Goal: Information Seeking & Learning: Learn about a topic

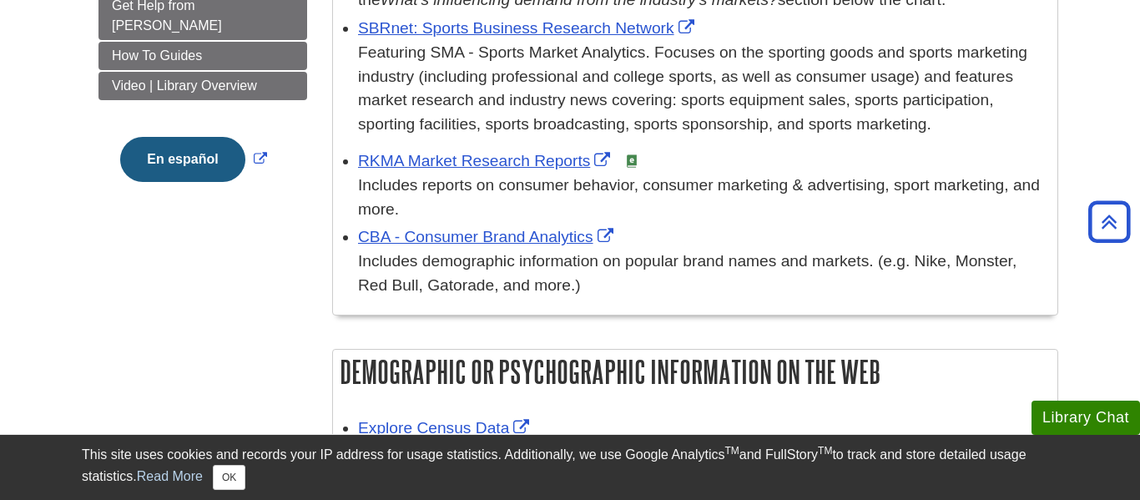
scroll to position [661, 0]
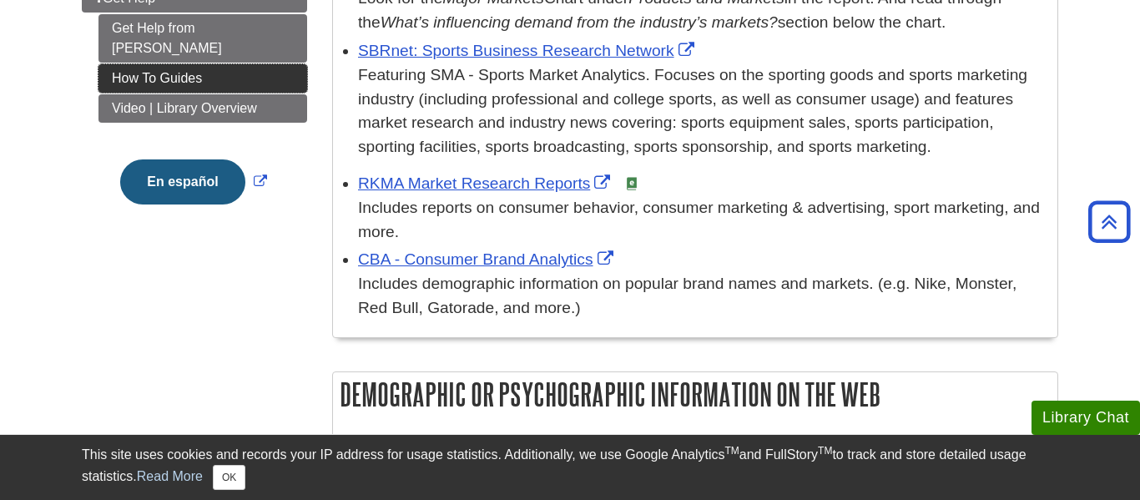
click at [223, 64] on link "How To Guides" at bounding box center [203, 78] width 209 height 28
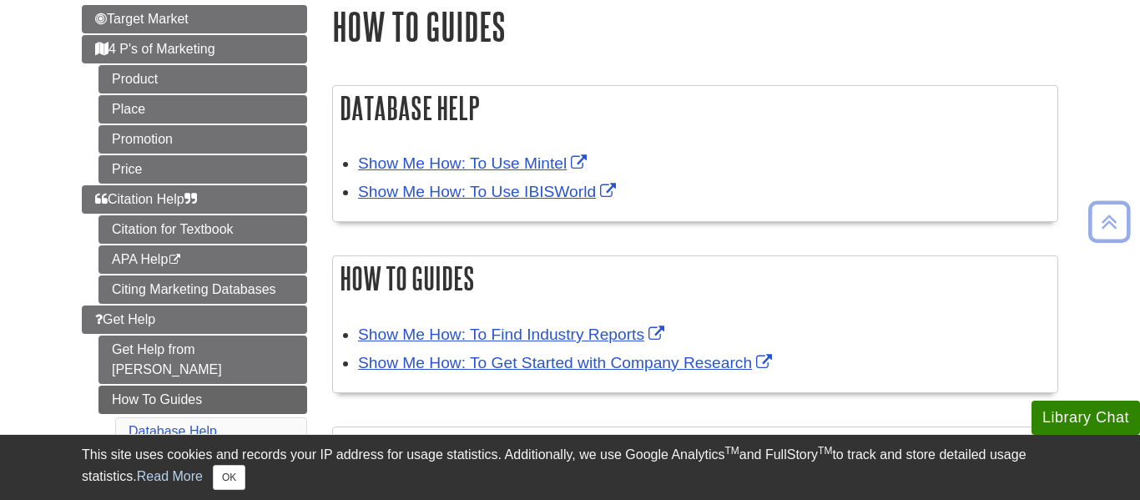
scroll to position [208, 0]
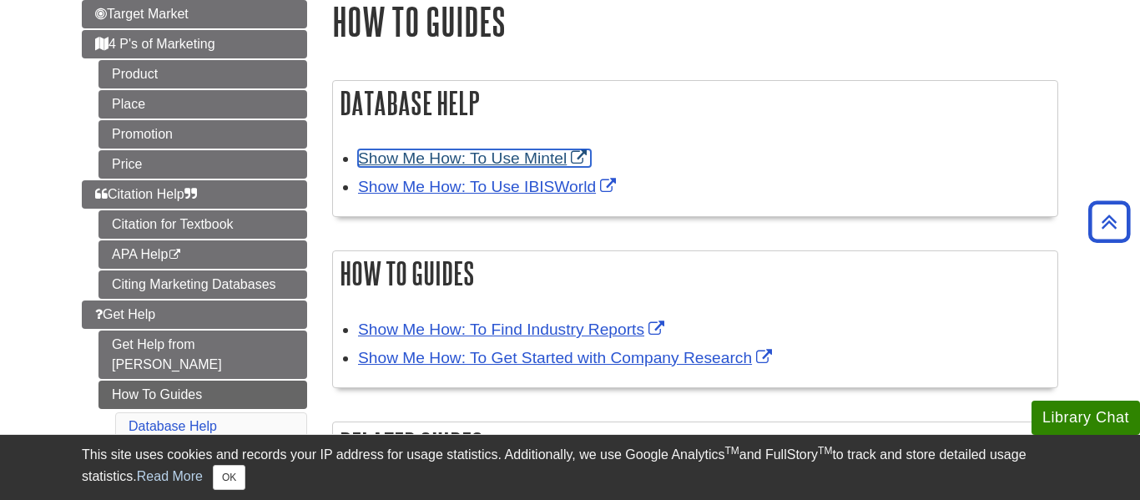
click at [490, 165] on link "Show Me How: To Use Mintel" at bounding box center [474, 158] width 233 height 18
click at [439, 160] on link "Show Me How: To Use Mintel" at bounding box center [474, 158] width 233 height 18
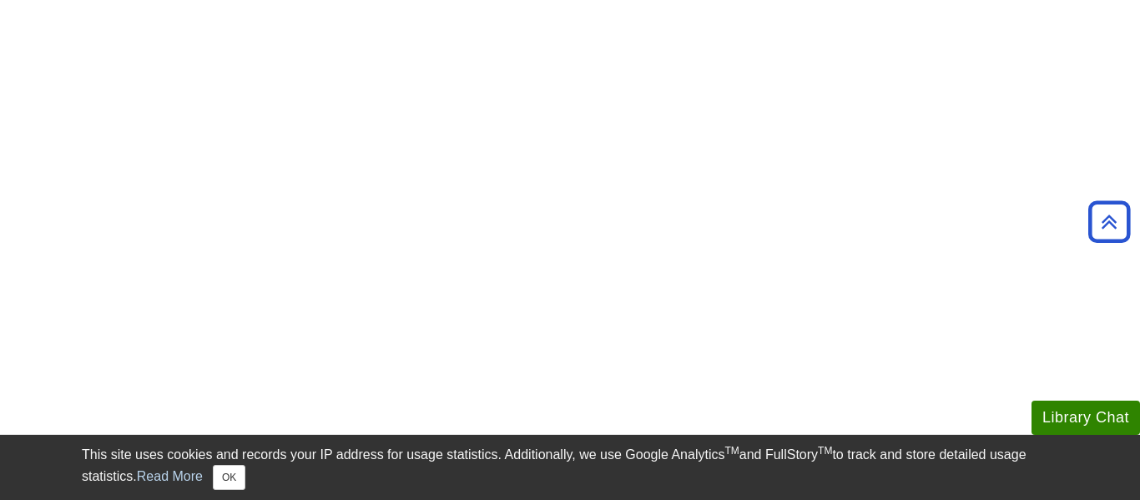
scroll to position [3170, 0]
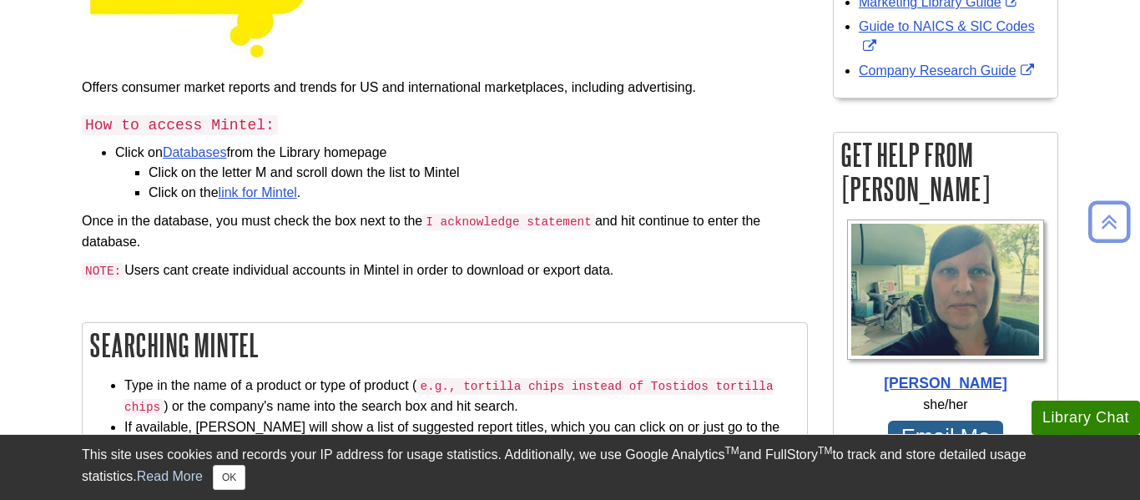
scroll to position [321, 0]
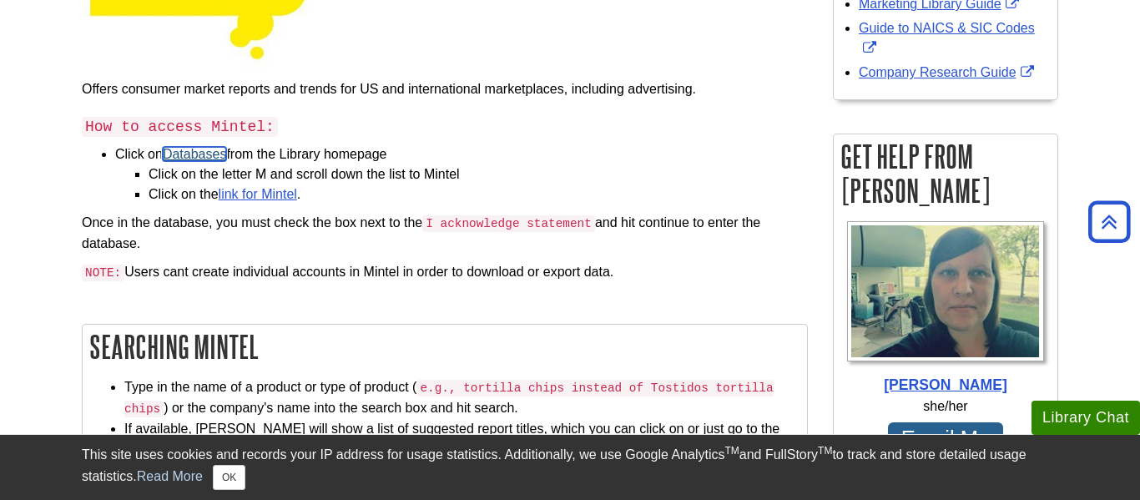
click at [218, 161] on link "Databases" at bounding box center [195, 154] width 64 height 14
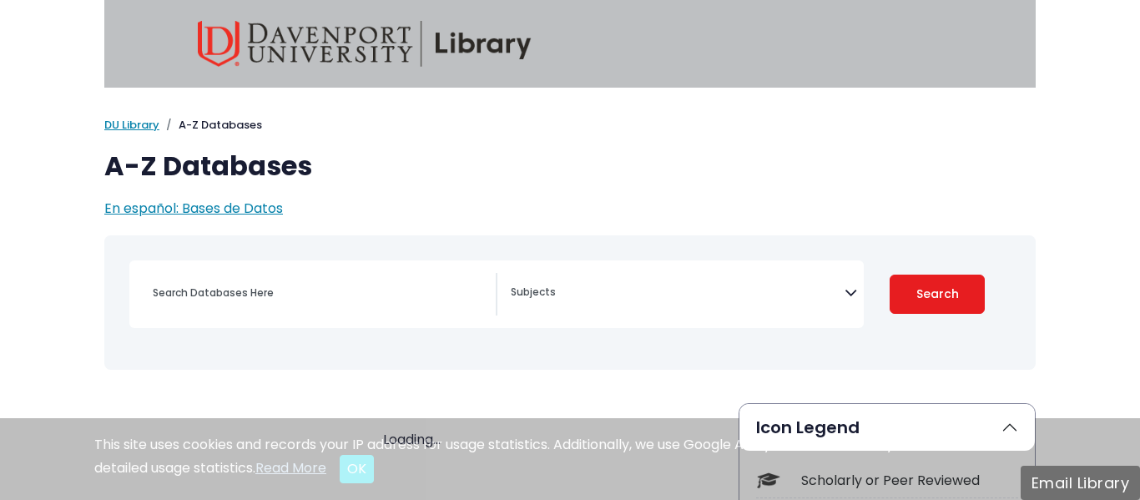
select select "Database Subject Filter"
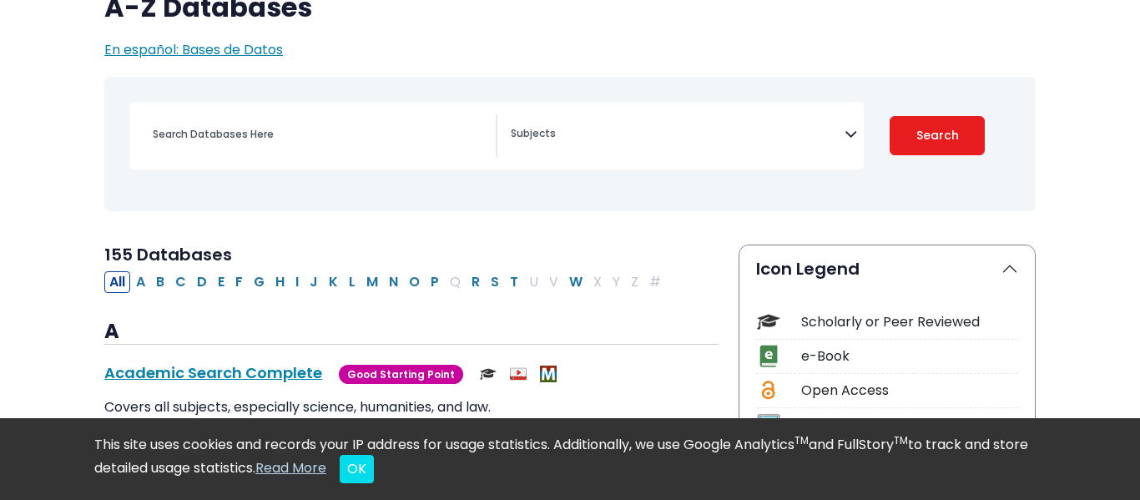
scroll to position [158, 0]
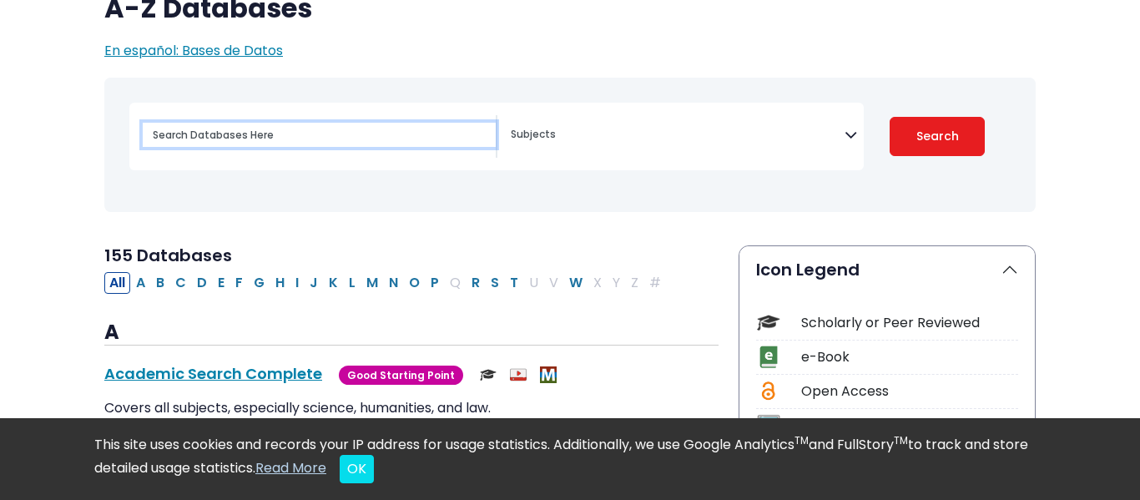
click at [386, 128] on input "Search database by title or keyword" at bounding box center [319, 135] width 353 height 24
type input "froot loops"
click at [890, 117] on button "Search" at bounding box center [937, 136] width 95 height 39
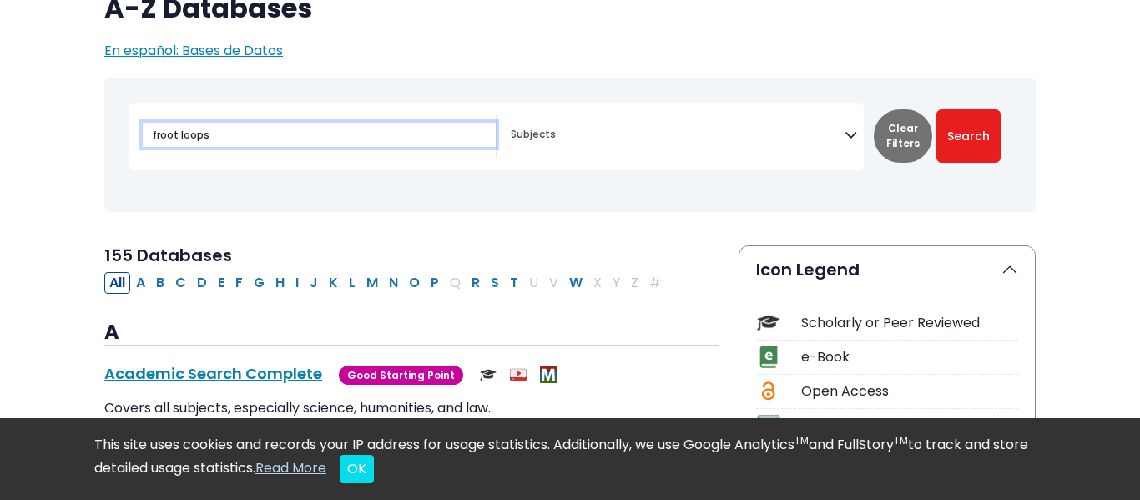
select select "Database Subject Filter"
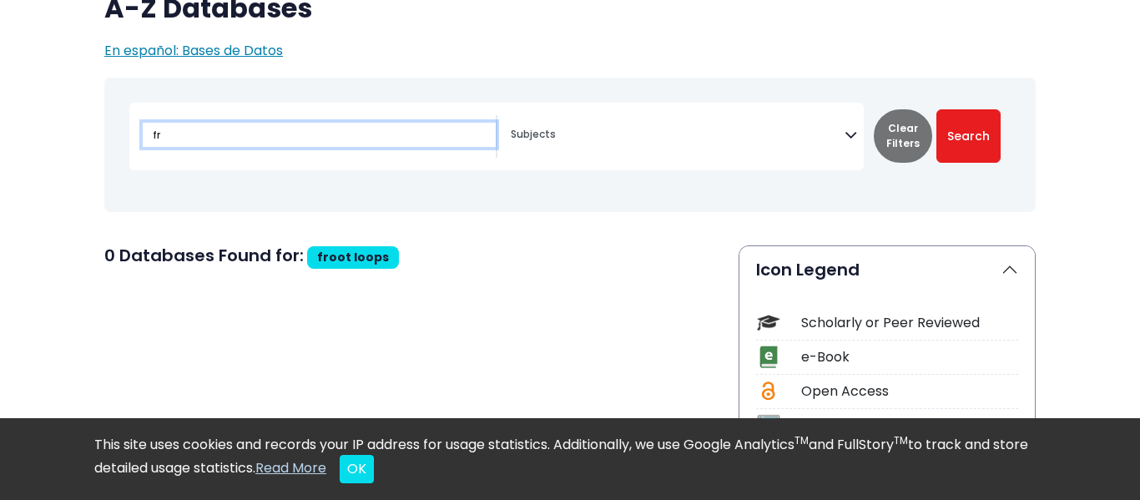
type input "f"
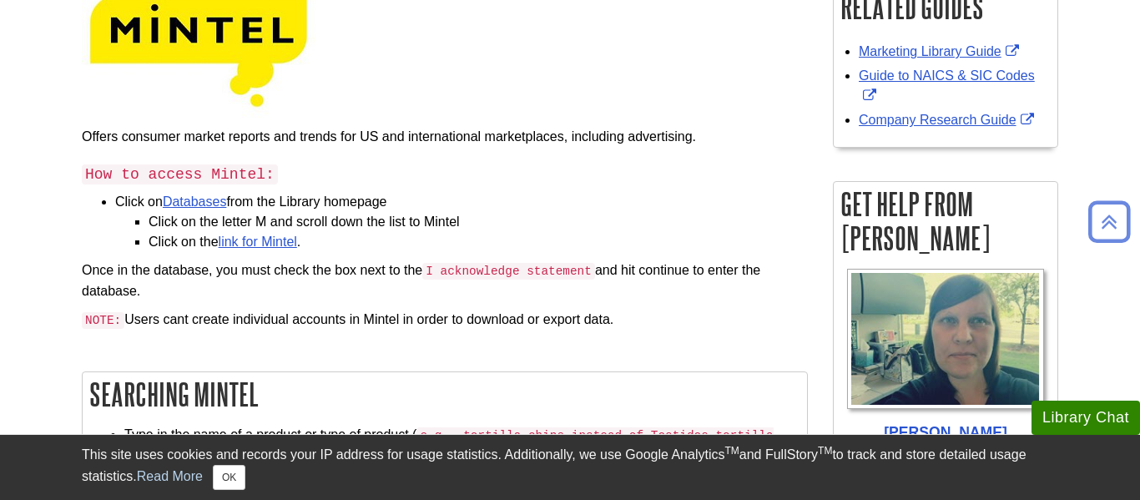
scroll to position [277, 0]
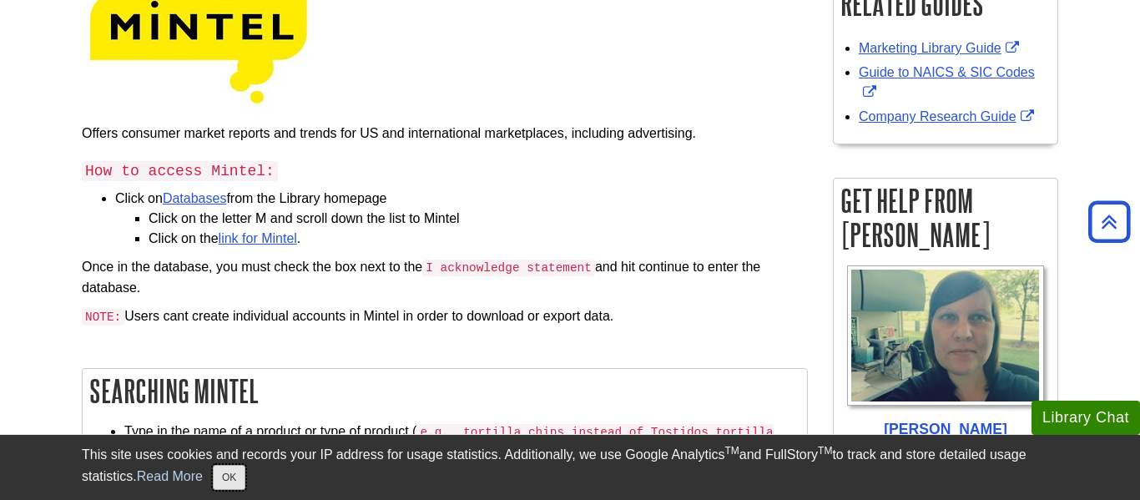
click at [213, 479] on button "OK" at bounding box center [229, 477] width 33 height 25
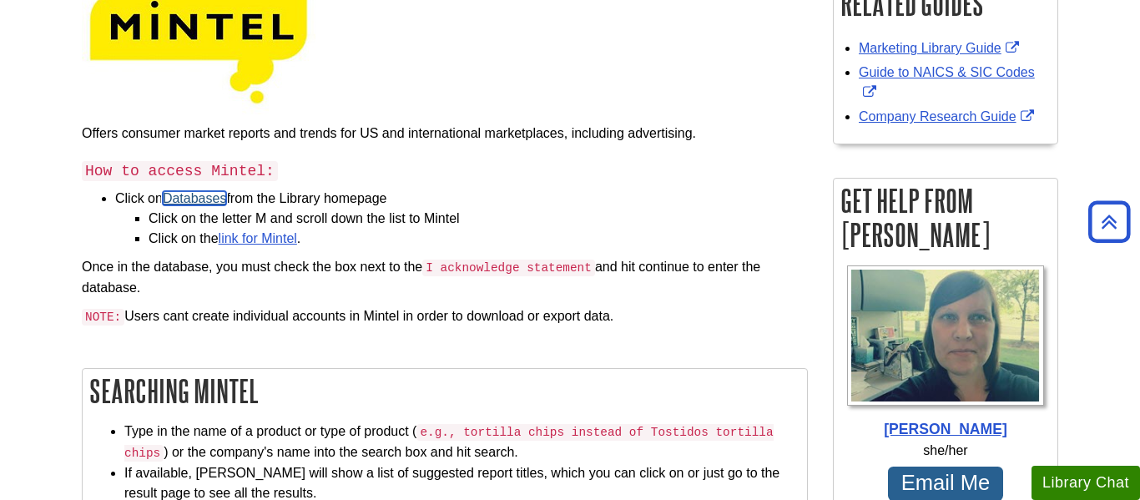
click at [221, 203] on link "Databases" at bounding box center [195, 198] width 64 height 14
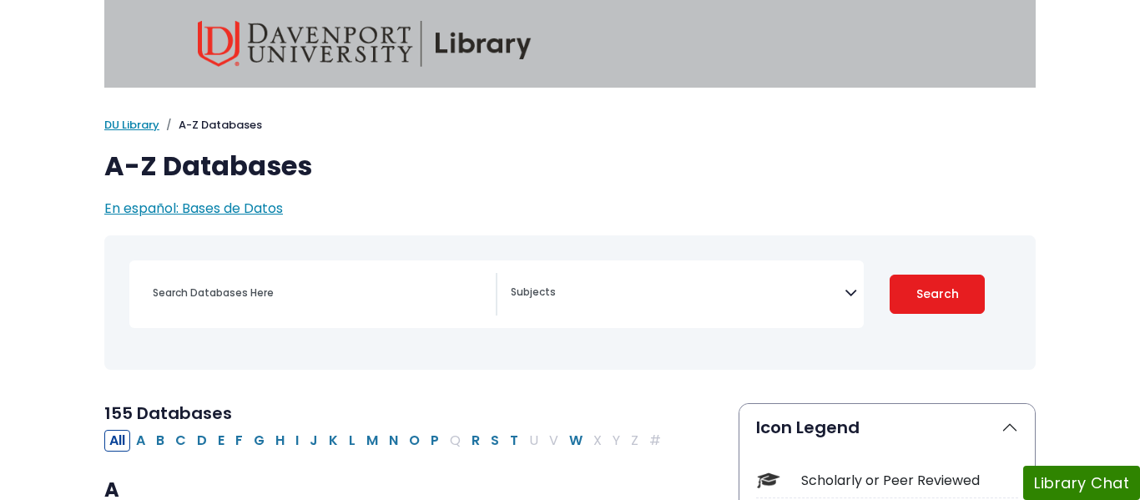
select select "Database Subject Filter"
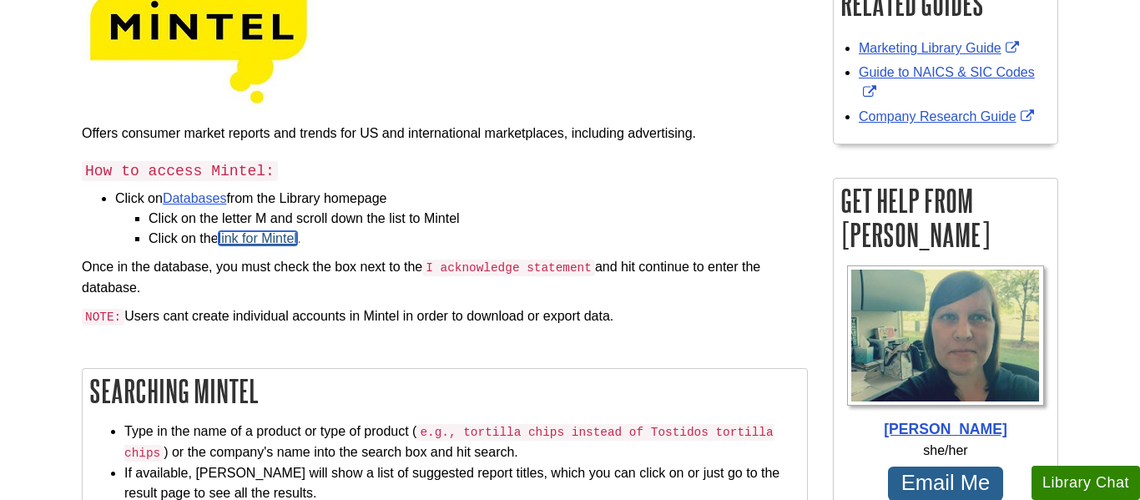
click at [232, 233] on link "link for Mintel" at bounding box center [258, 238] width 78 height 14
